Goal: Transaction & Acquisition: Purchase product/service

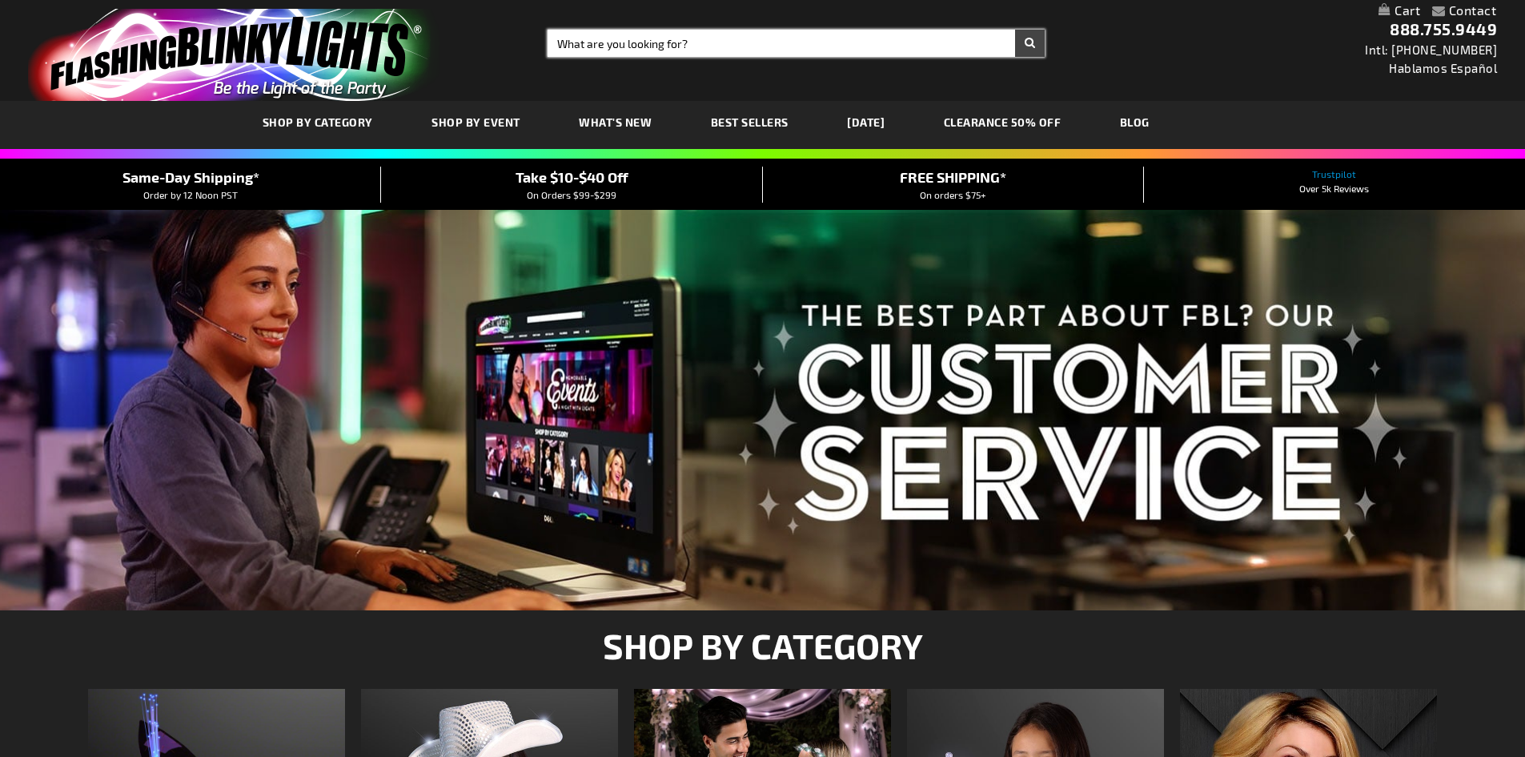
click at [713, 41] on input "Search" at bounding box center [796, 43] width 497 height 27
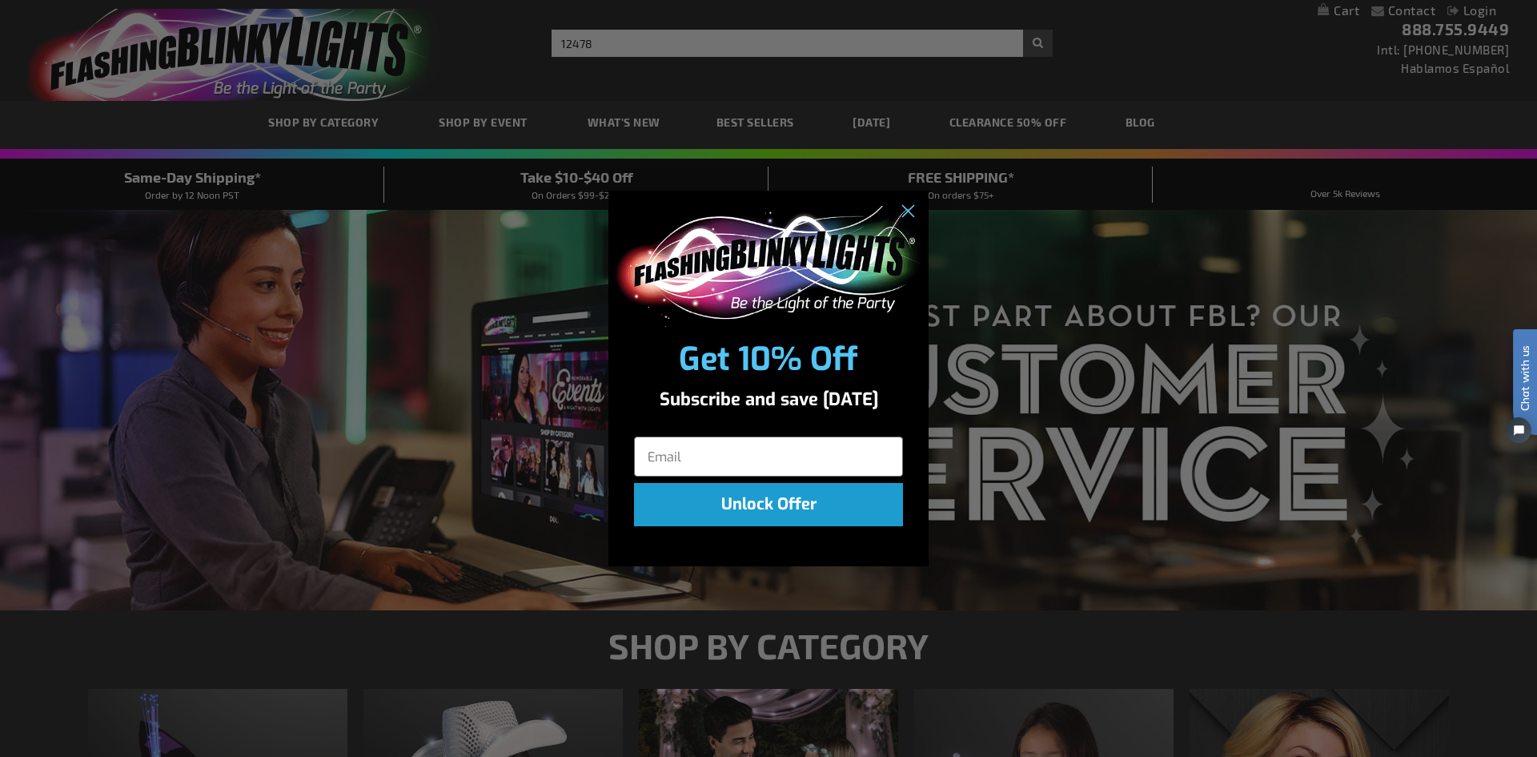
click input "Submit" at bounding box center [0, 0] width 0 height 0
click at [903, 211] on circle "Close dialog" at bounding box center [907, 212] width 26 height 26
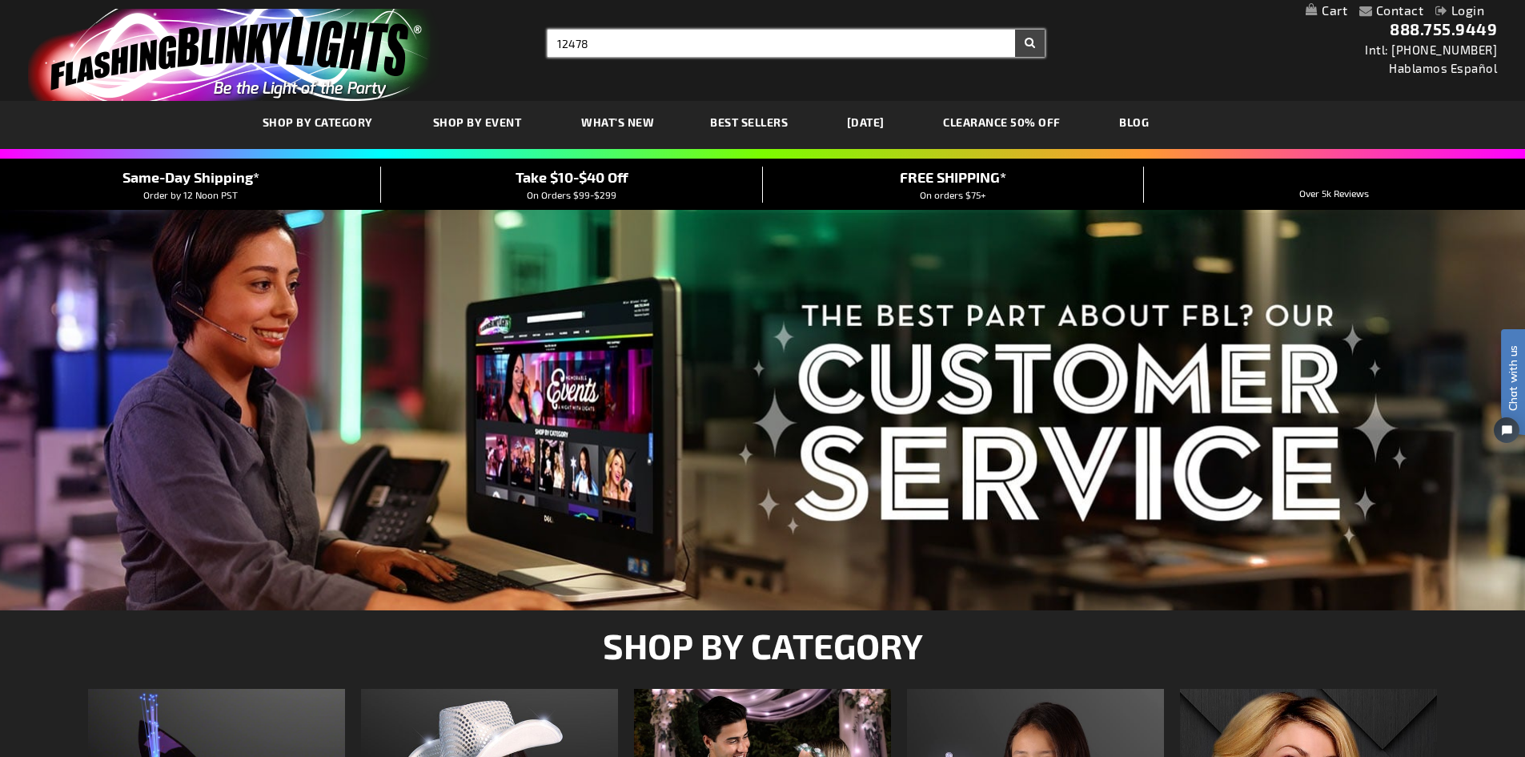
type input "12478"
click at [679, 47] on input "12478" at bounding box center [796, 43] width 497 height 27
click at [1015, 30] on button "Search" at bounding box center [1030, 43] width 30 height 27
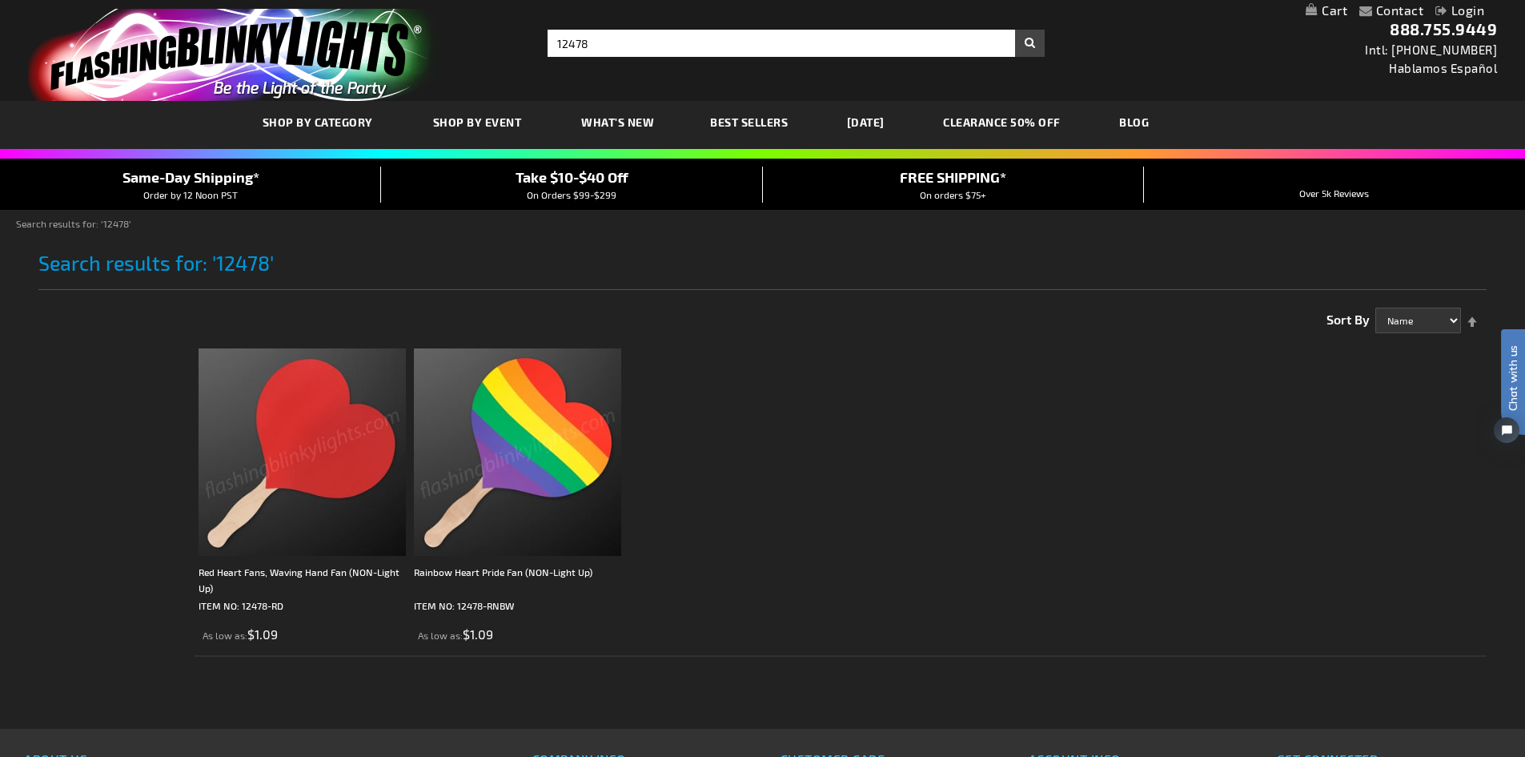
click at [507, 494] on img at bounding box center [517, 451] width 207 height 207
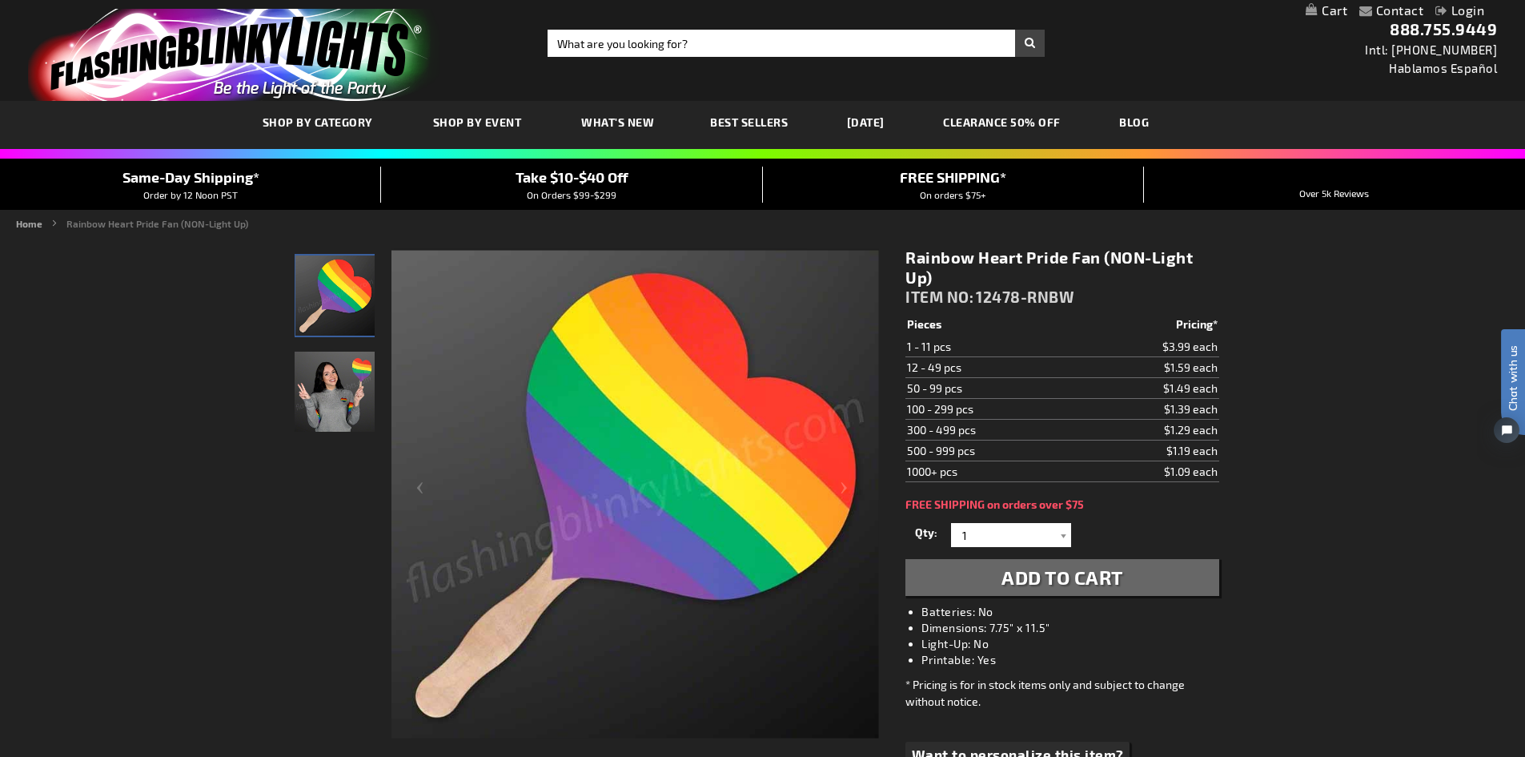
click at [1456, 9] on link "Login" at bounding box center [1460, 9] width 49 height 15
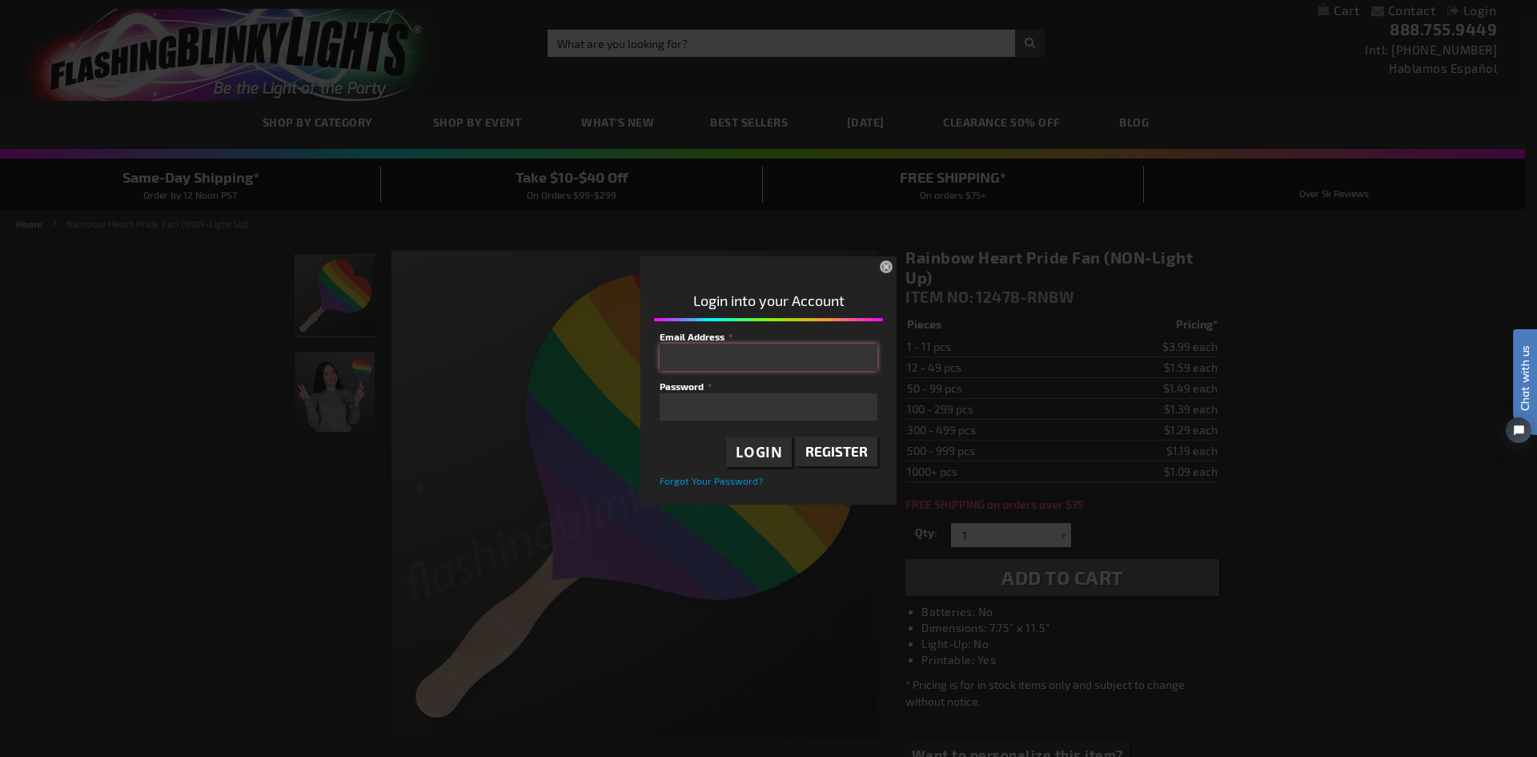
click at [729, 353] on input "Email Address" at bounding box center [769, 356] width 218 height 27
click at [845, 347] on input "Email Address" at bounding box center [769, 356] width 218 height 27
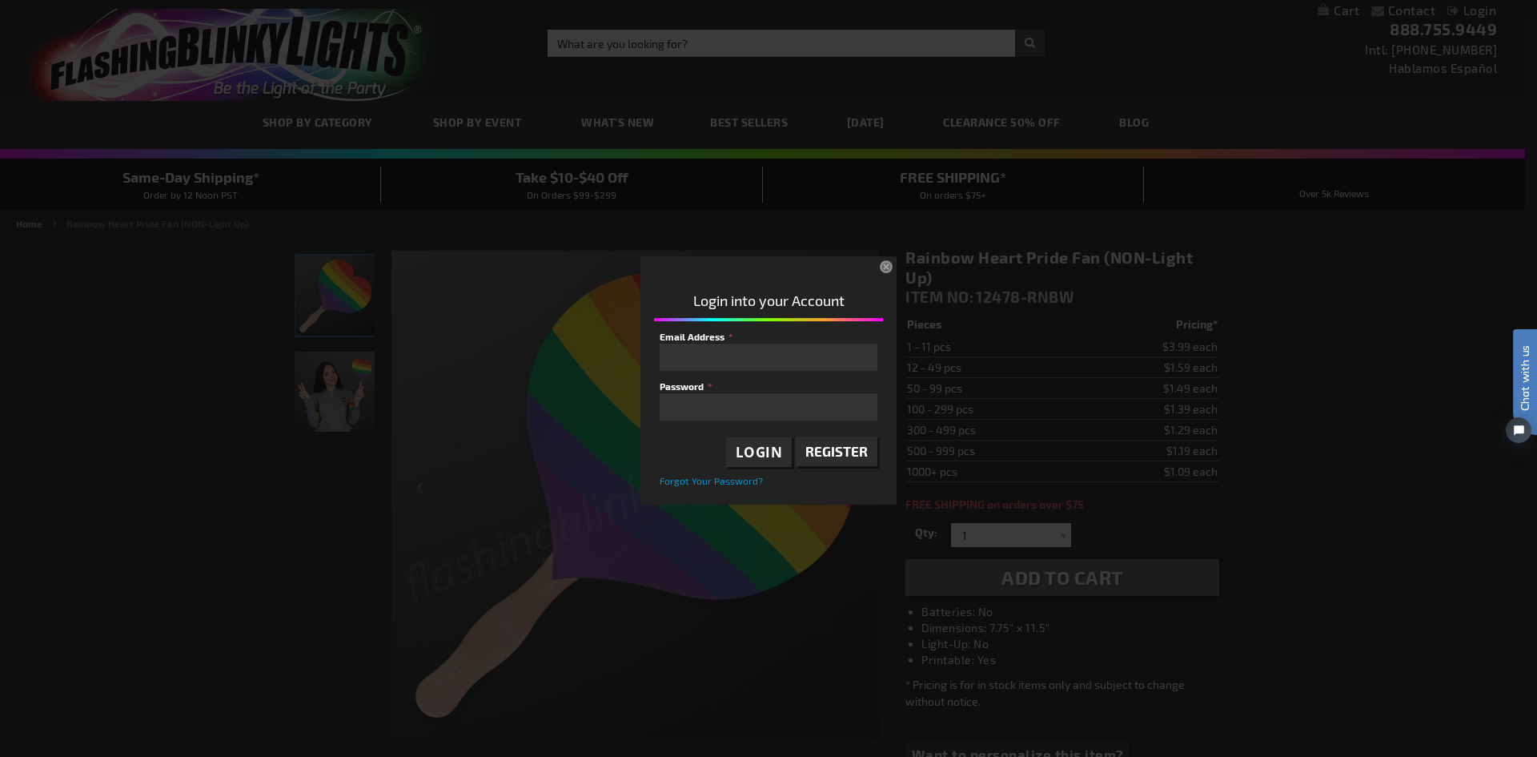
click at [887, 269] on button "×" at bounding box center [887, 268] width 35 height 35
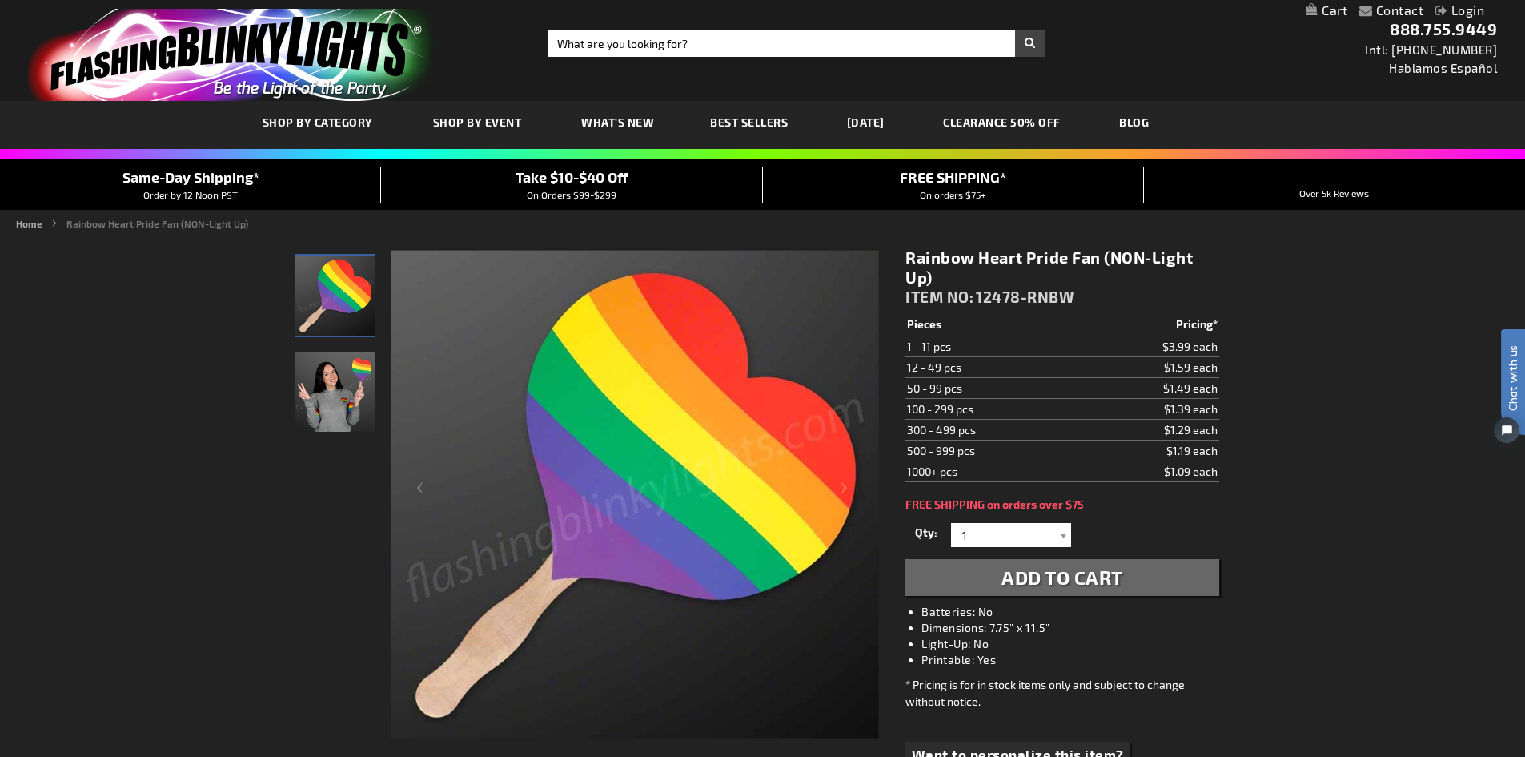
drag, startPoint x: 910, startPoint y: 415, endPoint x: 988, endPoint y: 410, distance: 77.8
click at [988, 410] on td "100 - 299 pcs" at bounding box center [992, 409] width 173 height 21
